Goal: Find contact information: Find contact information

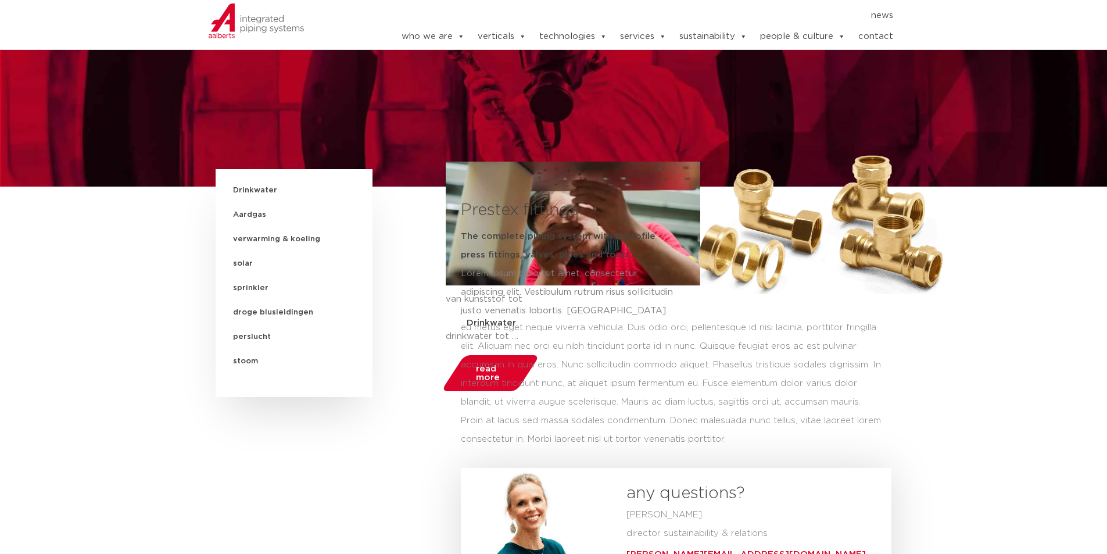
scroll to position [232, 0]
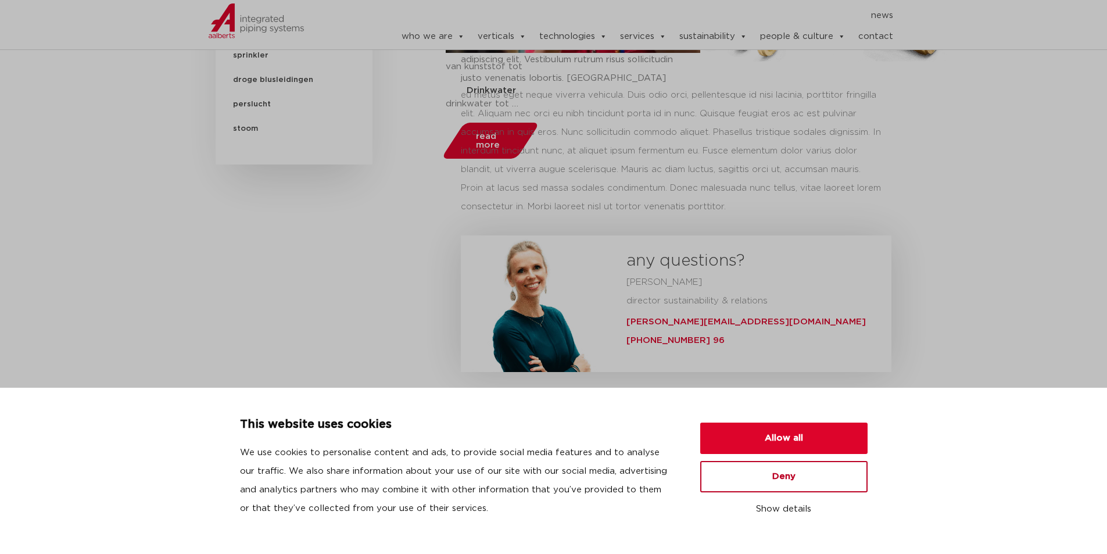
click at [833, 485] on button "Deny" at bounding box center [783, 476] width 167 height 31
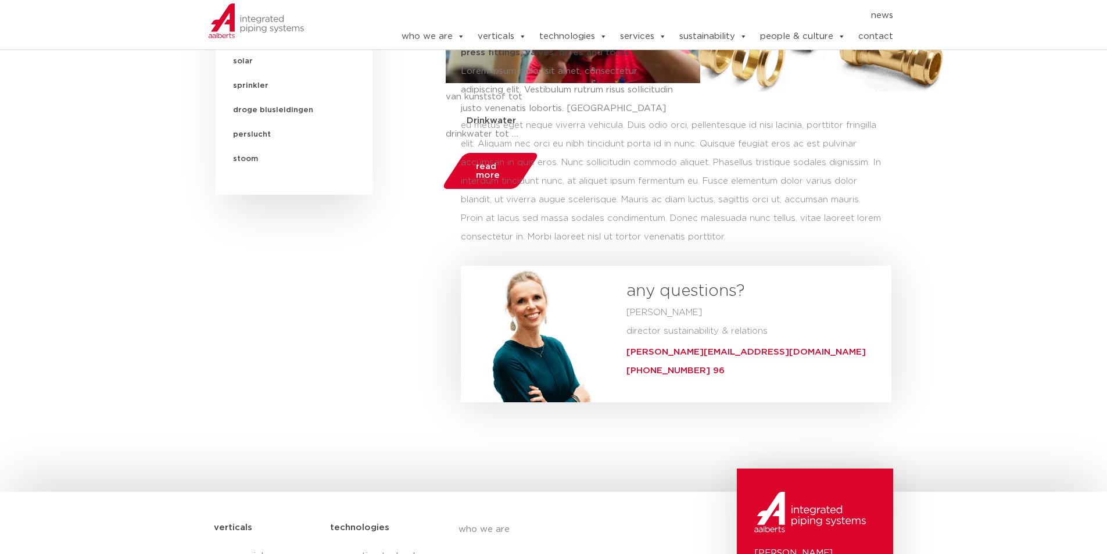
click at [915, 337] on section "Drinkwater Aardgas verwarming & koeling solar sprinkler droge blusleidingen [GE…" at bounding box center [553, 206] width 1107 height 478
drag, startPoint x: 630, startPoint y: 301, endPoint x: 659, endPoint y: 300, distance: 29.1
click at [770, 303] on p "[PERSON_NAME] director sustainability & relations" at bounding box center [754, 321] width 257 height 37
click at [646, 303] on p "[PERSON_NAME] director sustainability & relations" at bounding box center [754, 321] width 257 height 37
drag, startPoint x: 627, startPoint y: 301, endPoint x: 767, endPoint y: 297, distance: 140.0
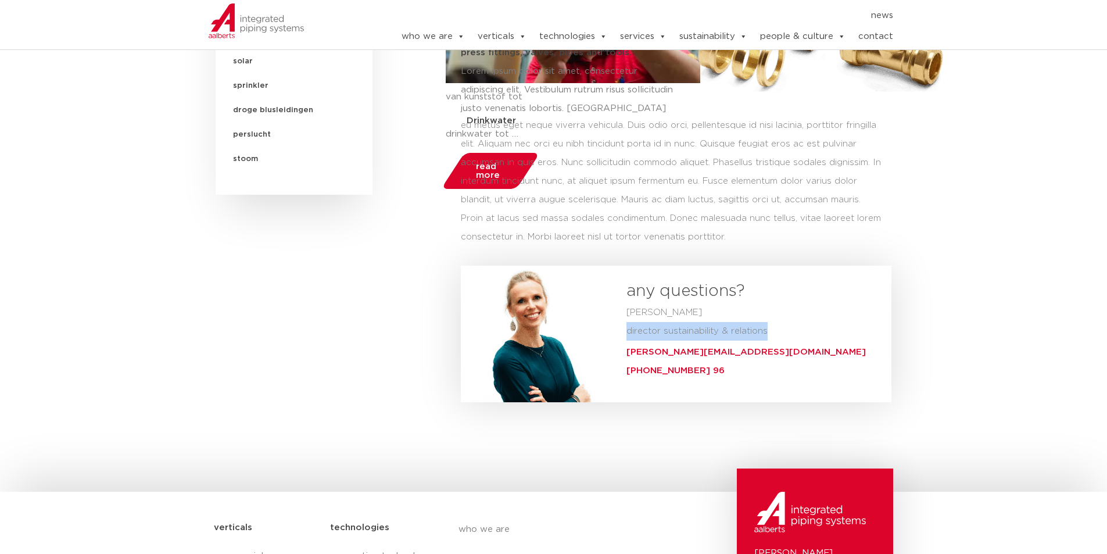
click at [767, 303] on p "[PERSON_NAME] director sustainability & relations" at bounding box center [754, 321] width 257 height 37
copy p "director sustainability & relations"
drag, startPoint x: 721, startPoint y: 338, endPoint x: 634, endPoint y: 339, distance: 87.1
click at [634, 343] on p "[PERSON_NAME][EMAIL_ADDRESS][DOMAIN_NAME] [PHONE_NUMBER] 96" at bounding box center [754, 361] width 257 height 37
copy link "[PHONE_NUMBER] 96"
